Goal: Task Accomplishment & Management: Manage account settings

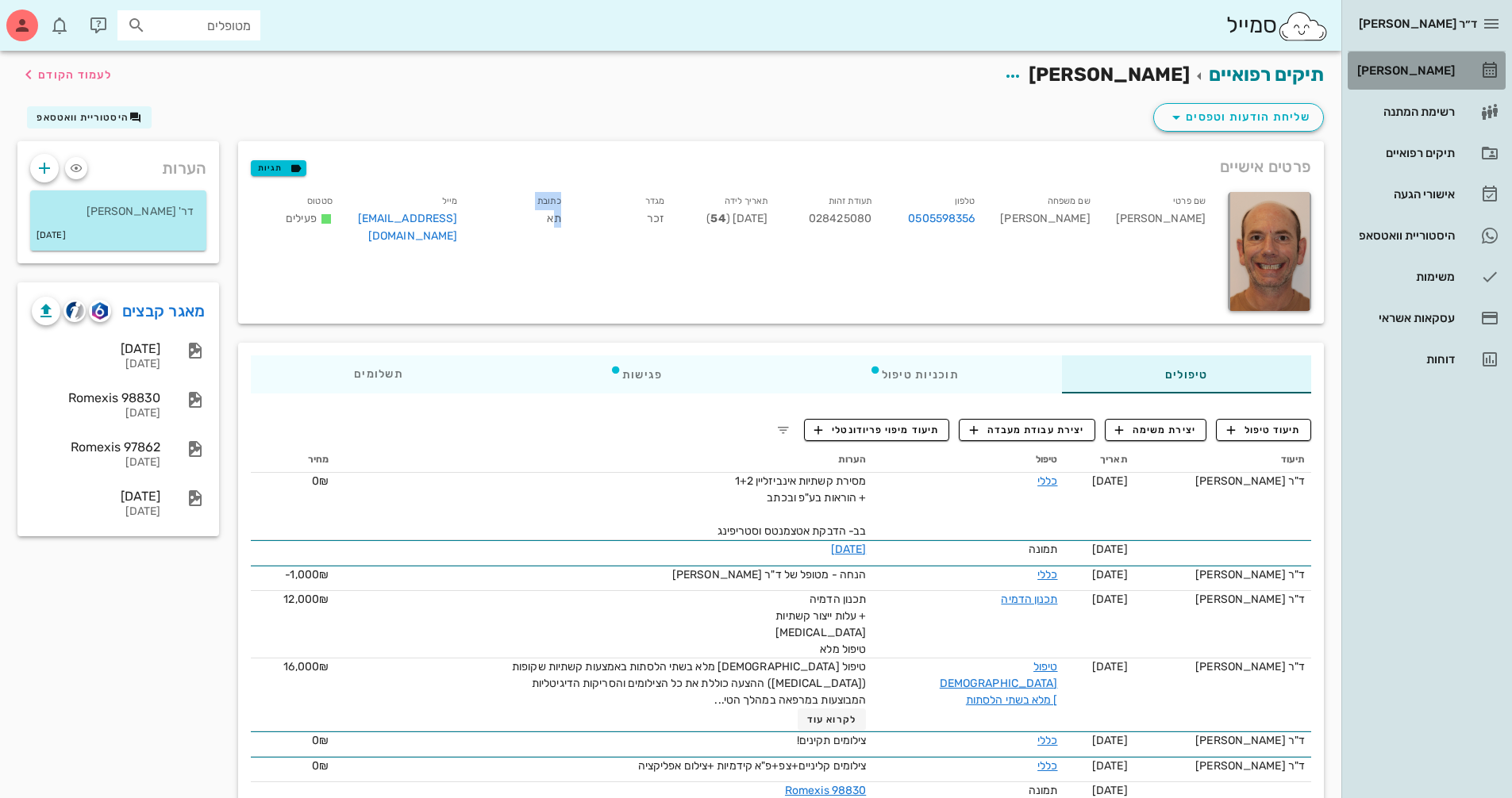
click at [1427, 72] on div "[PERSON_NAME]" at bounding box center [1405, 70] width 101 height 12
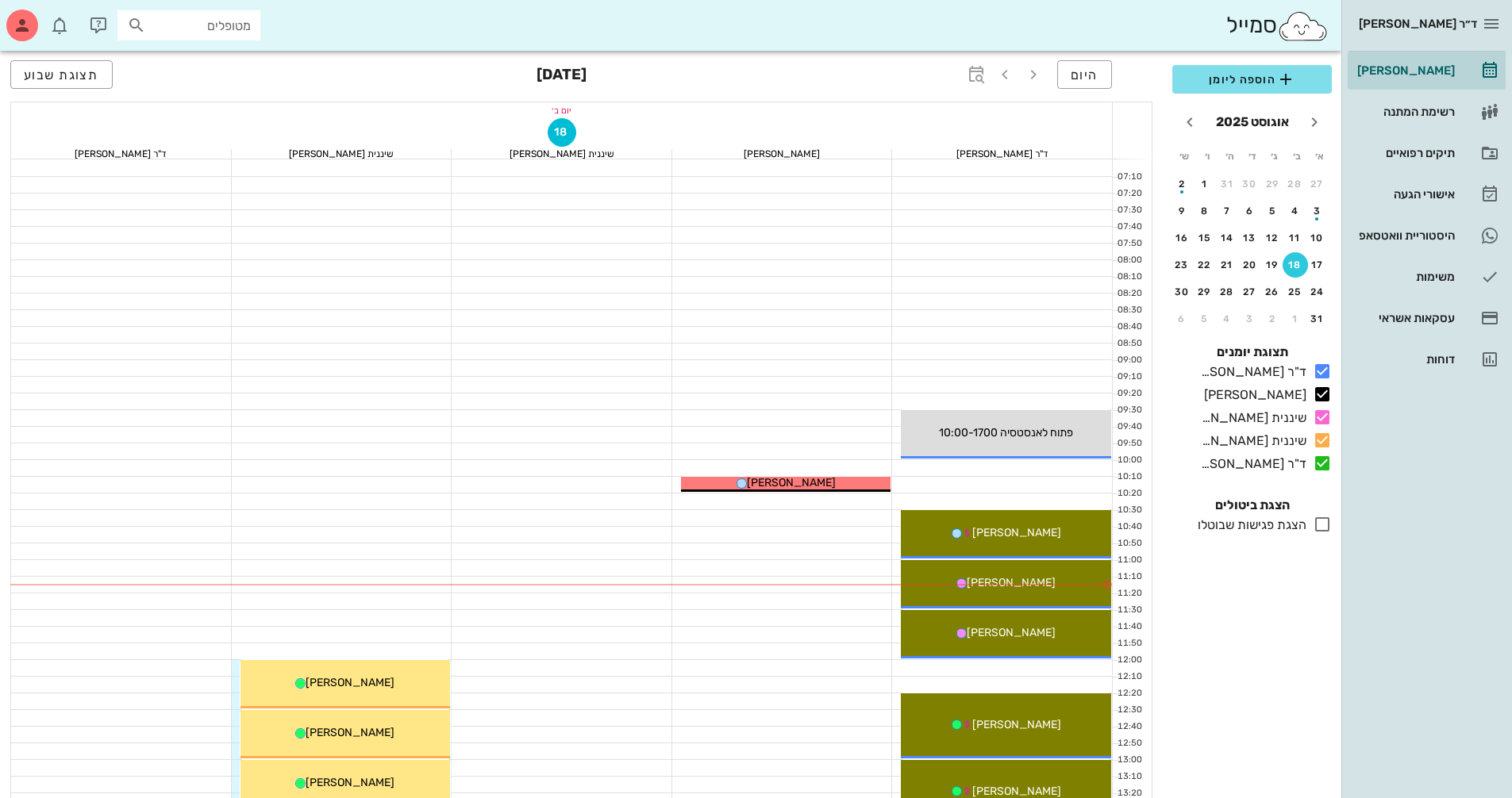
click at [763, 583] on div at bounding box center [782, 585] width 221 height 16
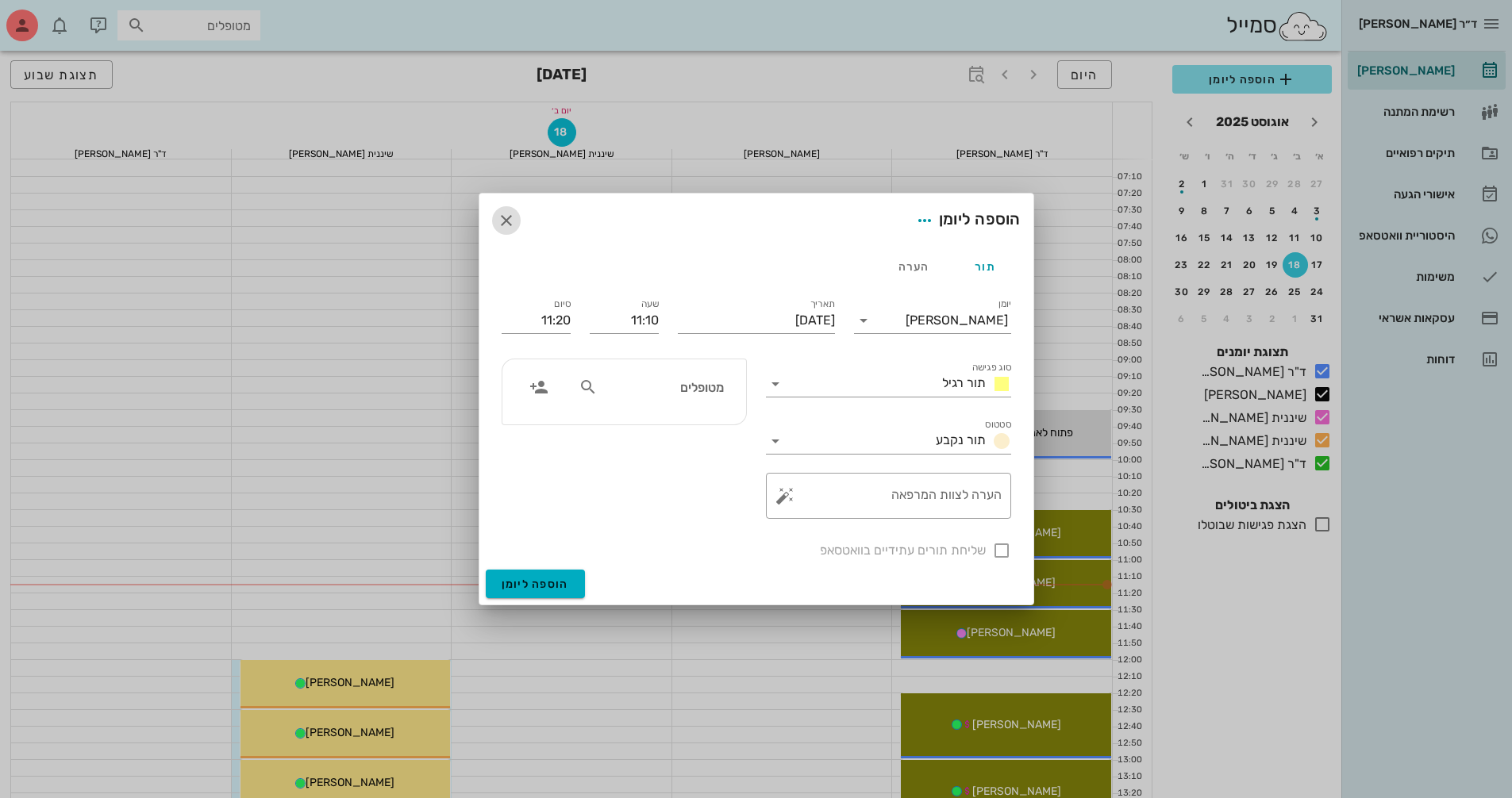
click at [509, 214] on icon "button" at bounding box center [505, 220] width 19 height 19
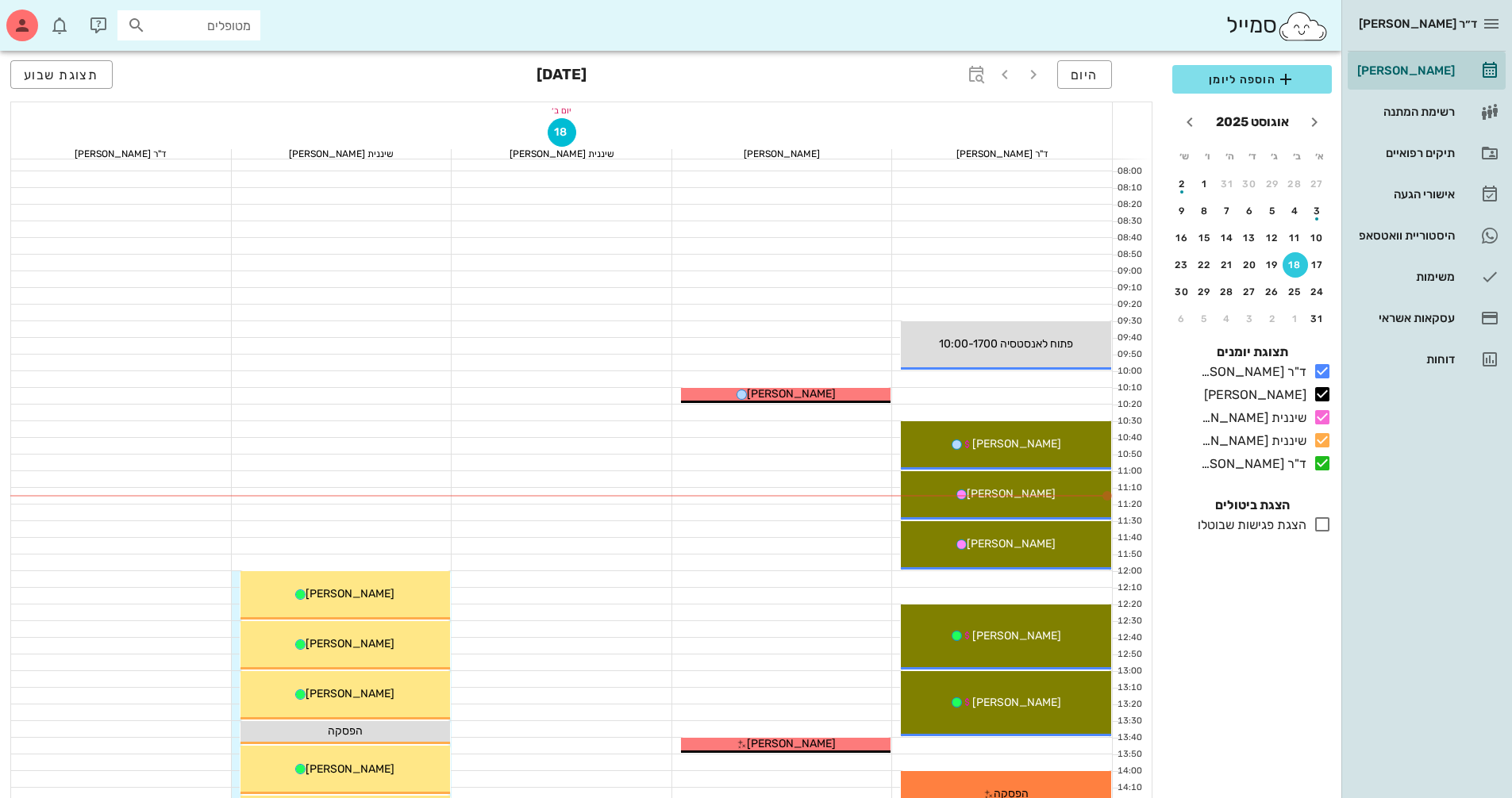
scroll to position [317, 0]
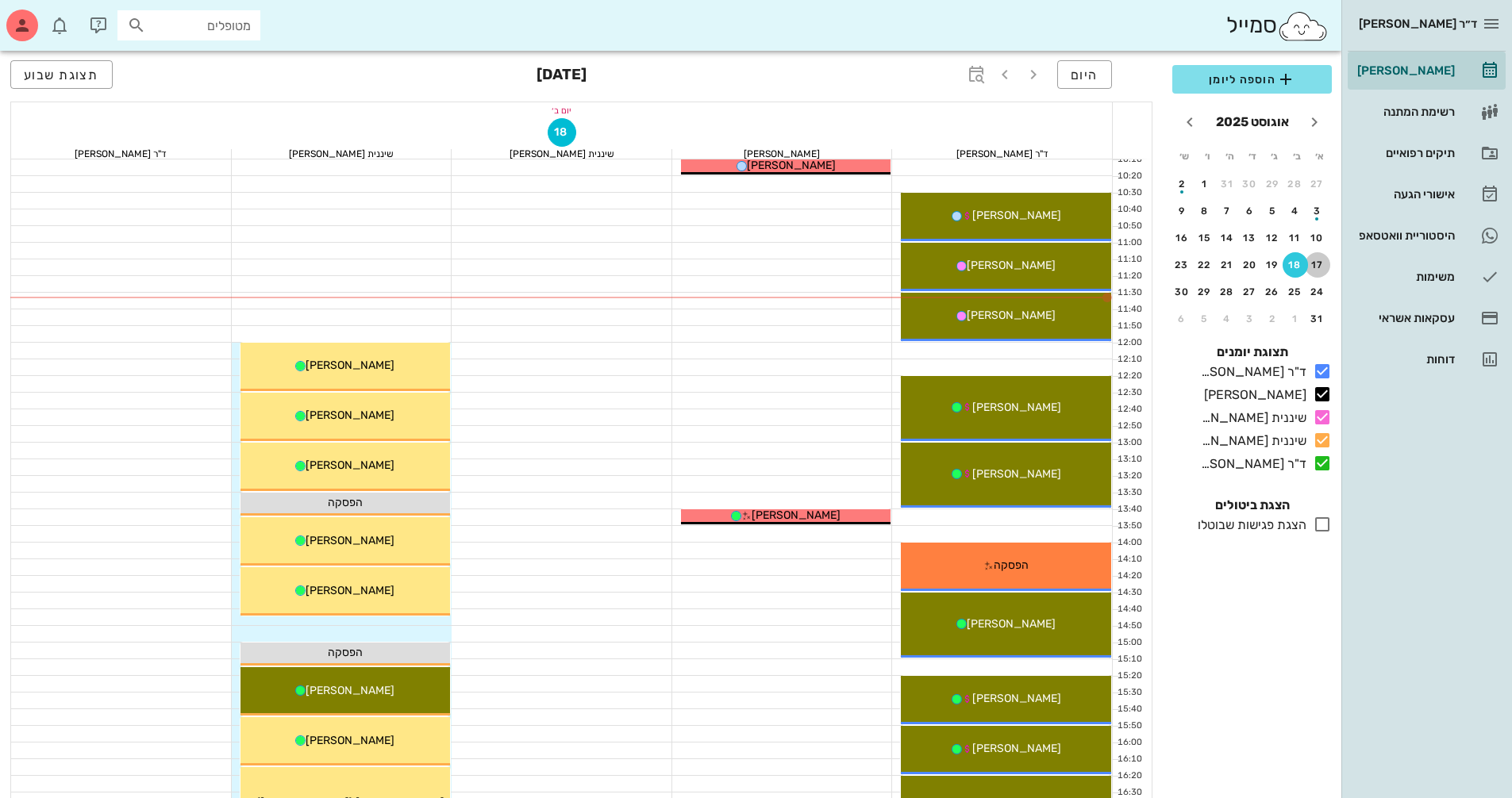
click at [1320, 262] on div "17" at bounding box center [1317, 265] width 26 height 12
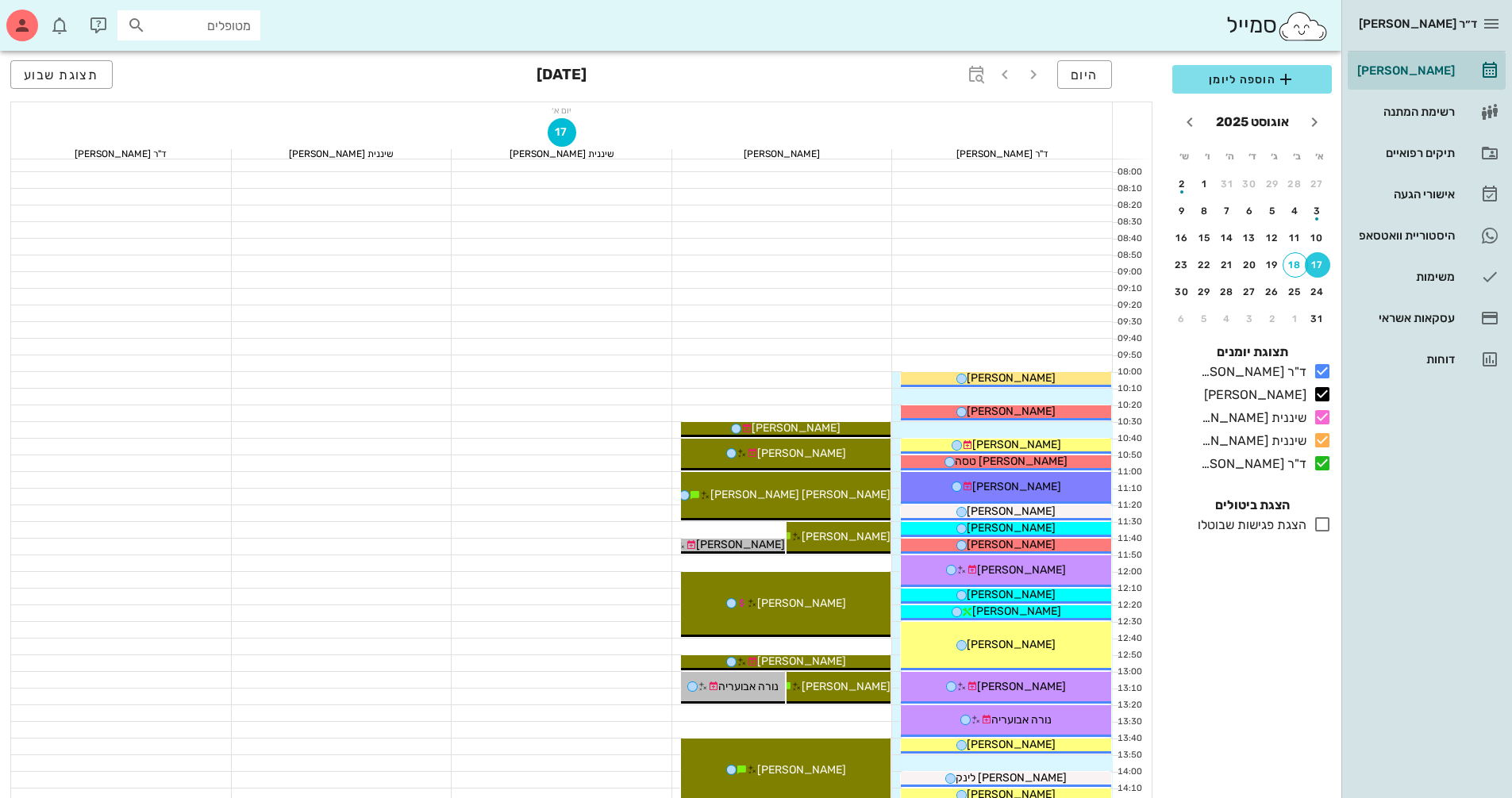
scroll to position [238, 0]
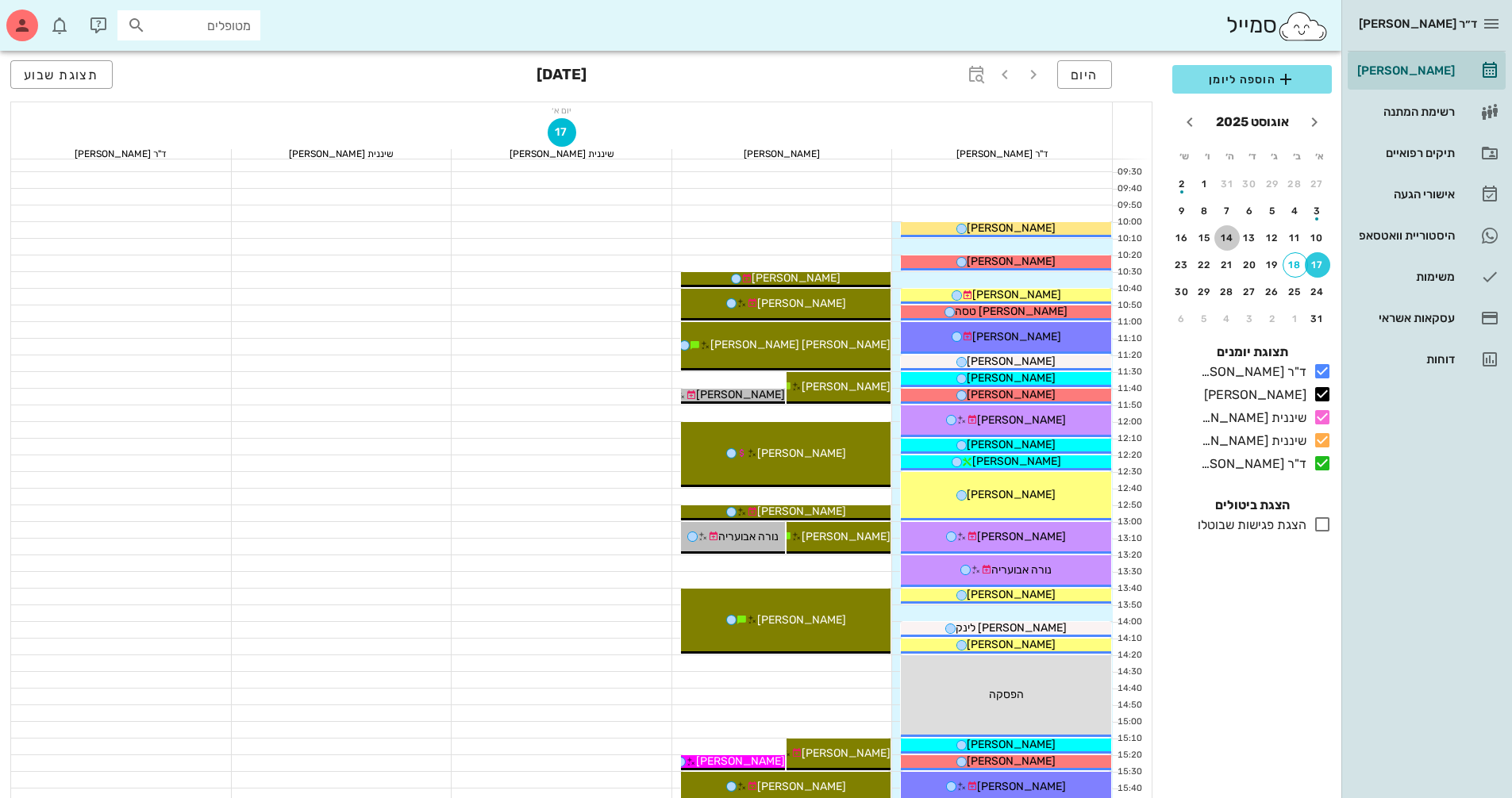
click at [1226, 238] on div "14" at bounding box center [1226, 238] width 26 height 12
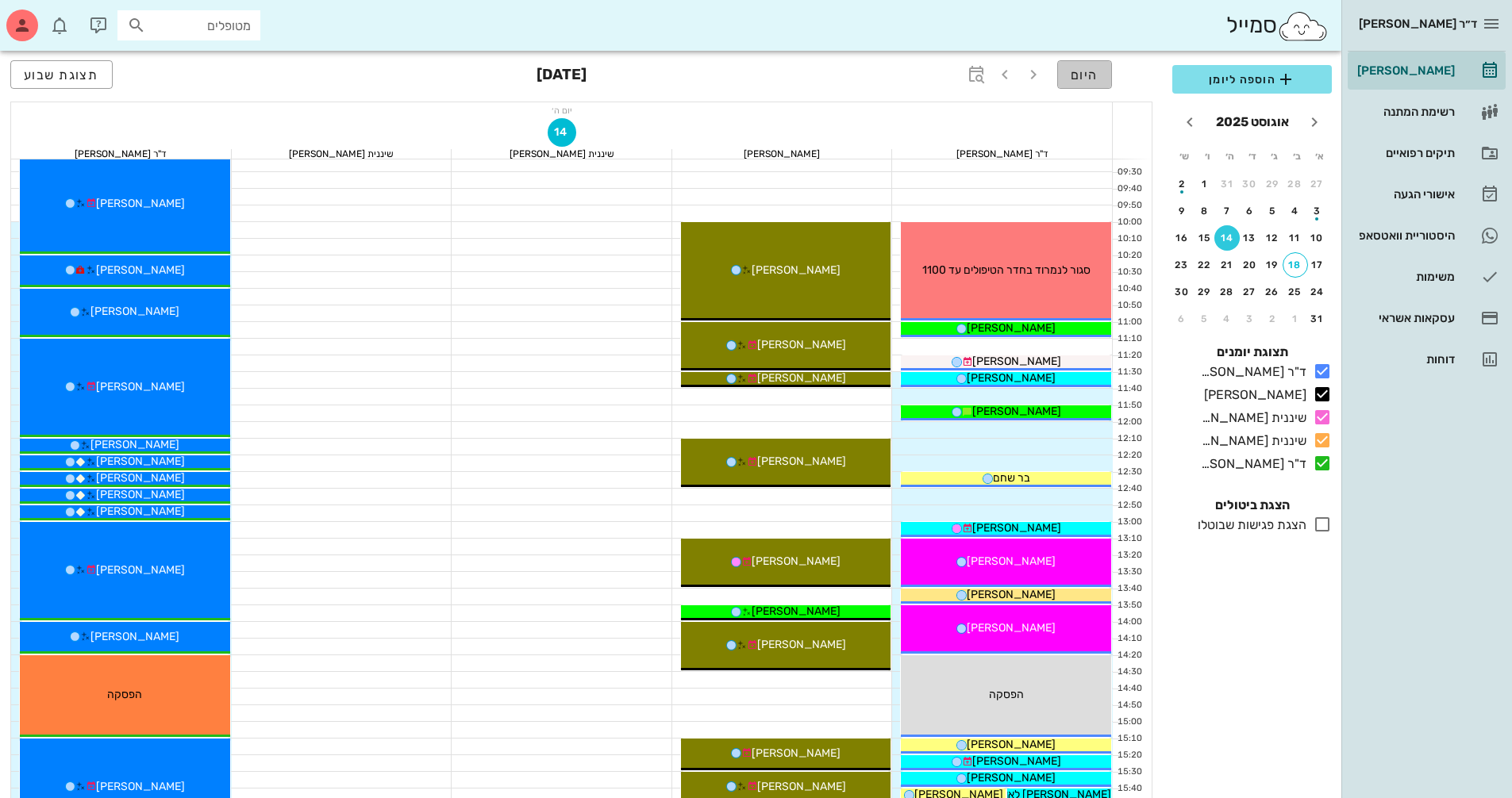
click at [1089, 67] on span "היום" at bounding box center [1084, 74] width 27 height 15
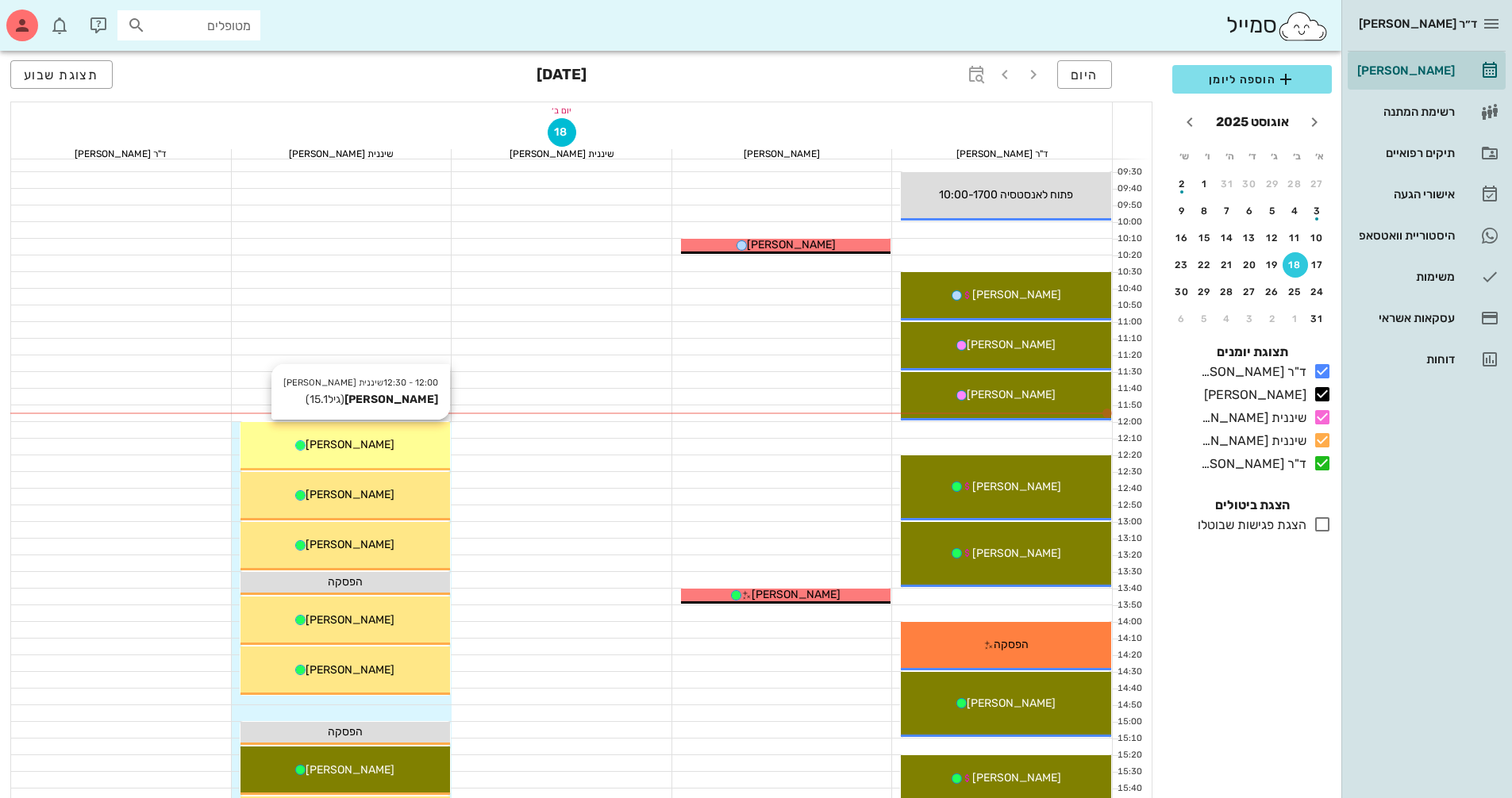
click at [403, 448] on div "[PERSON_NAME]" at bounding box center [345, 444] width 210 height 17
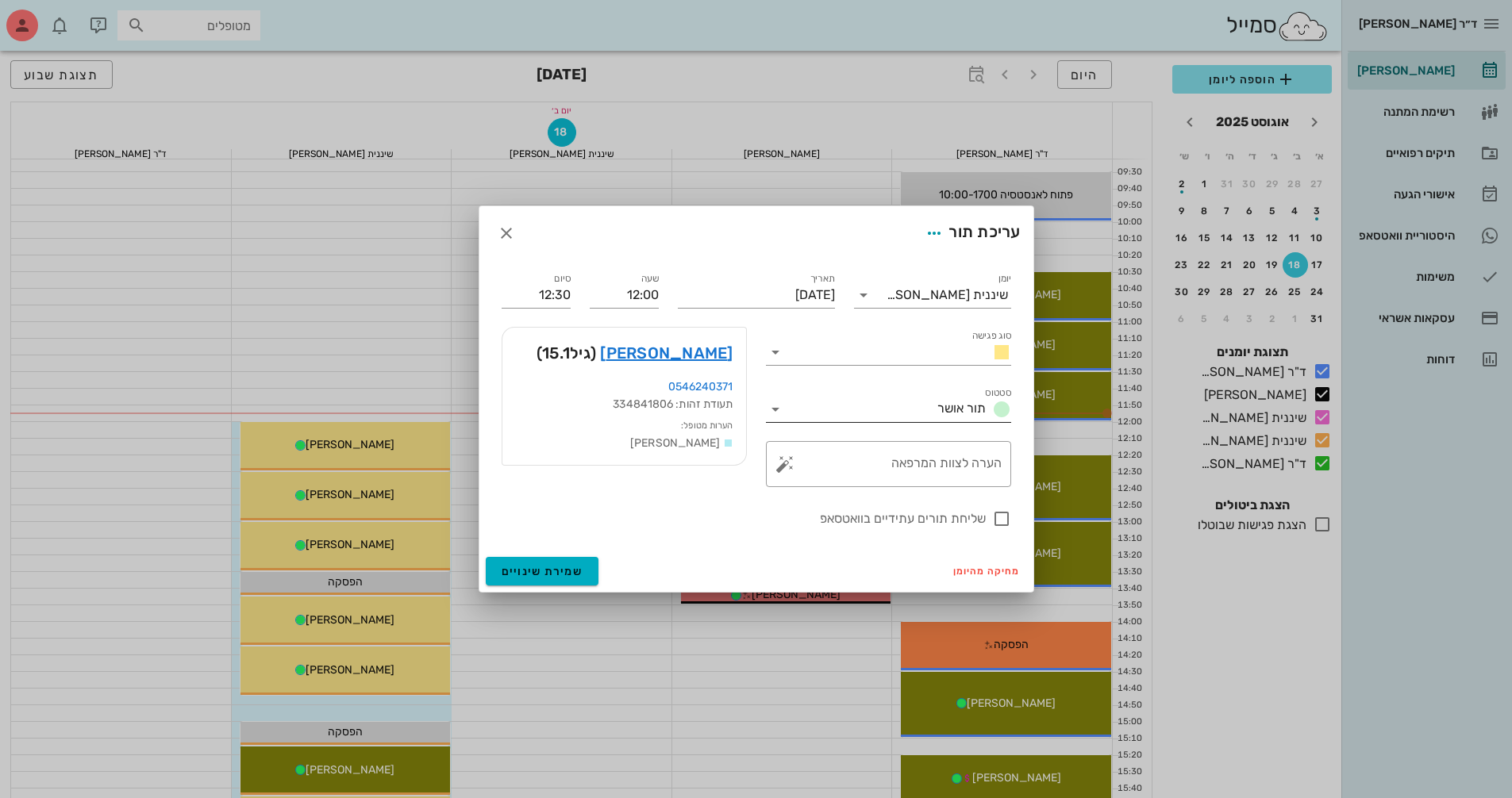
click at [772, 407] on icon at bounding box center [775, 409] width 19 height 19
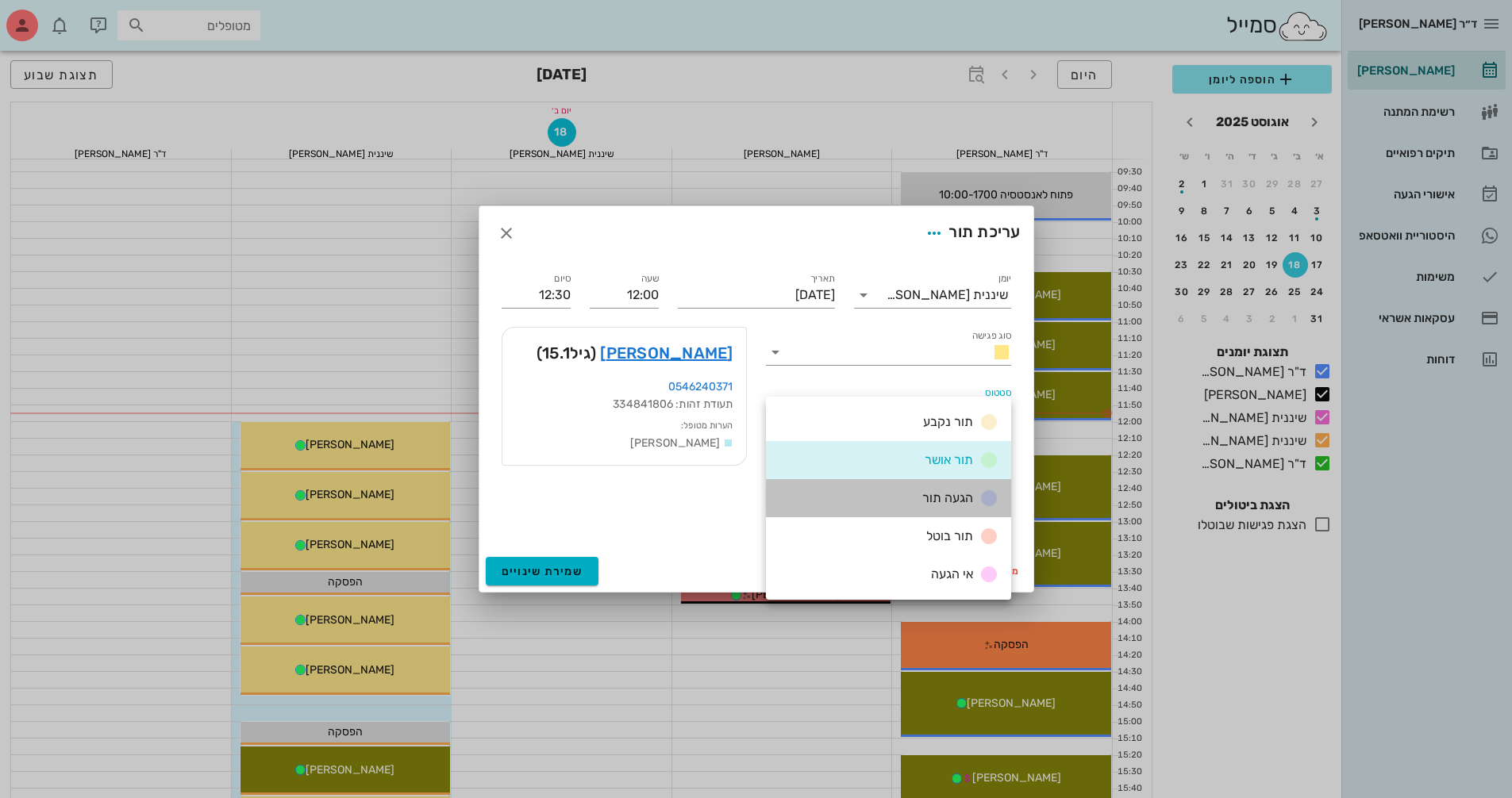
click at [940, 504] on span "הגעה תור" at bounding box center [947, 497] width 51 height 15
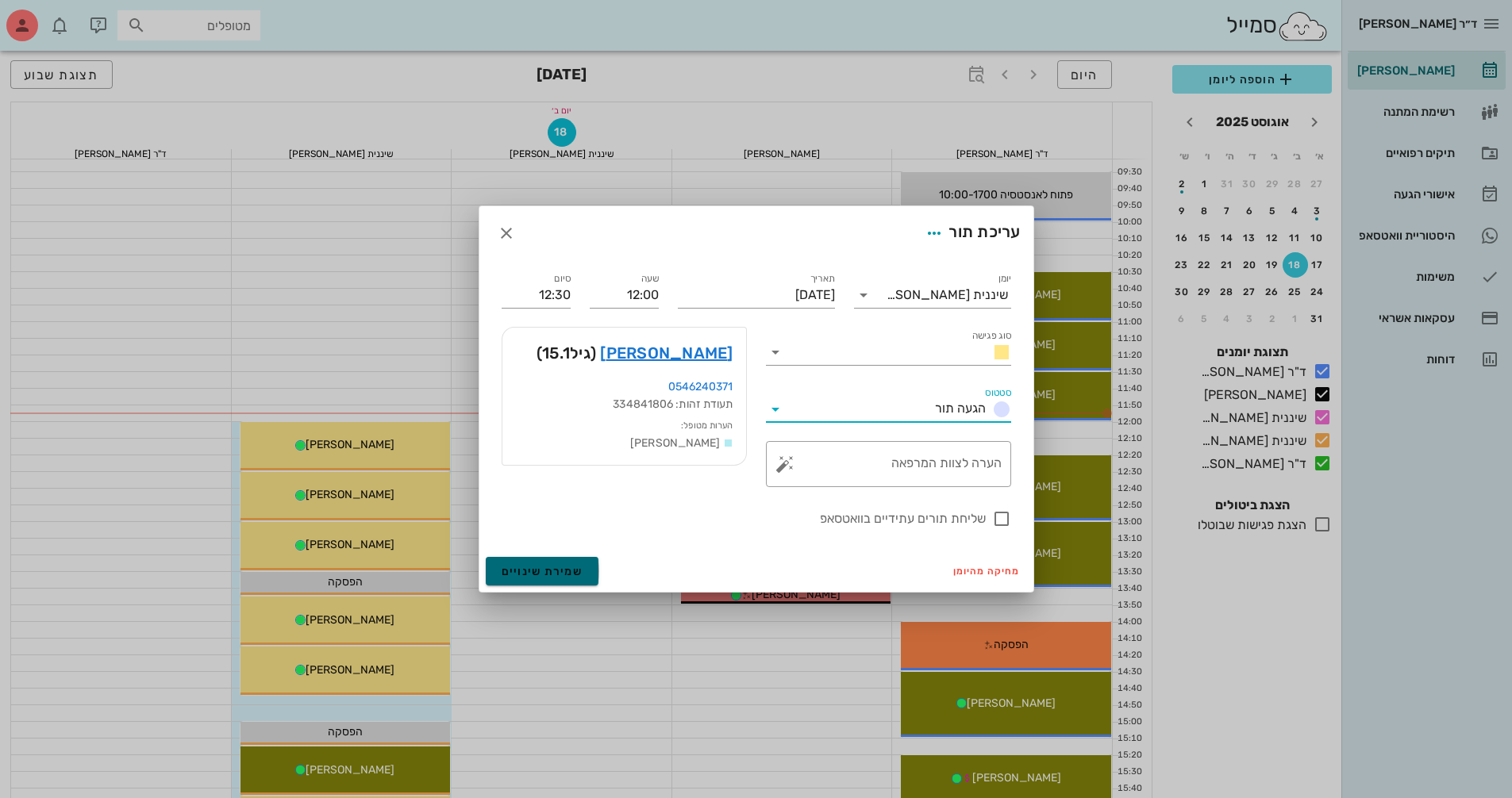
click at [570, 567] on span "שמירת שינויים" at bounding box center [543, 571] width 82 height 13
